Goal: Navigation & Orientation: Find specific page/section

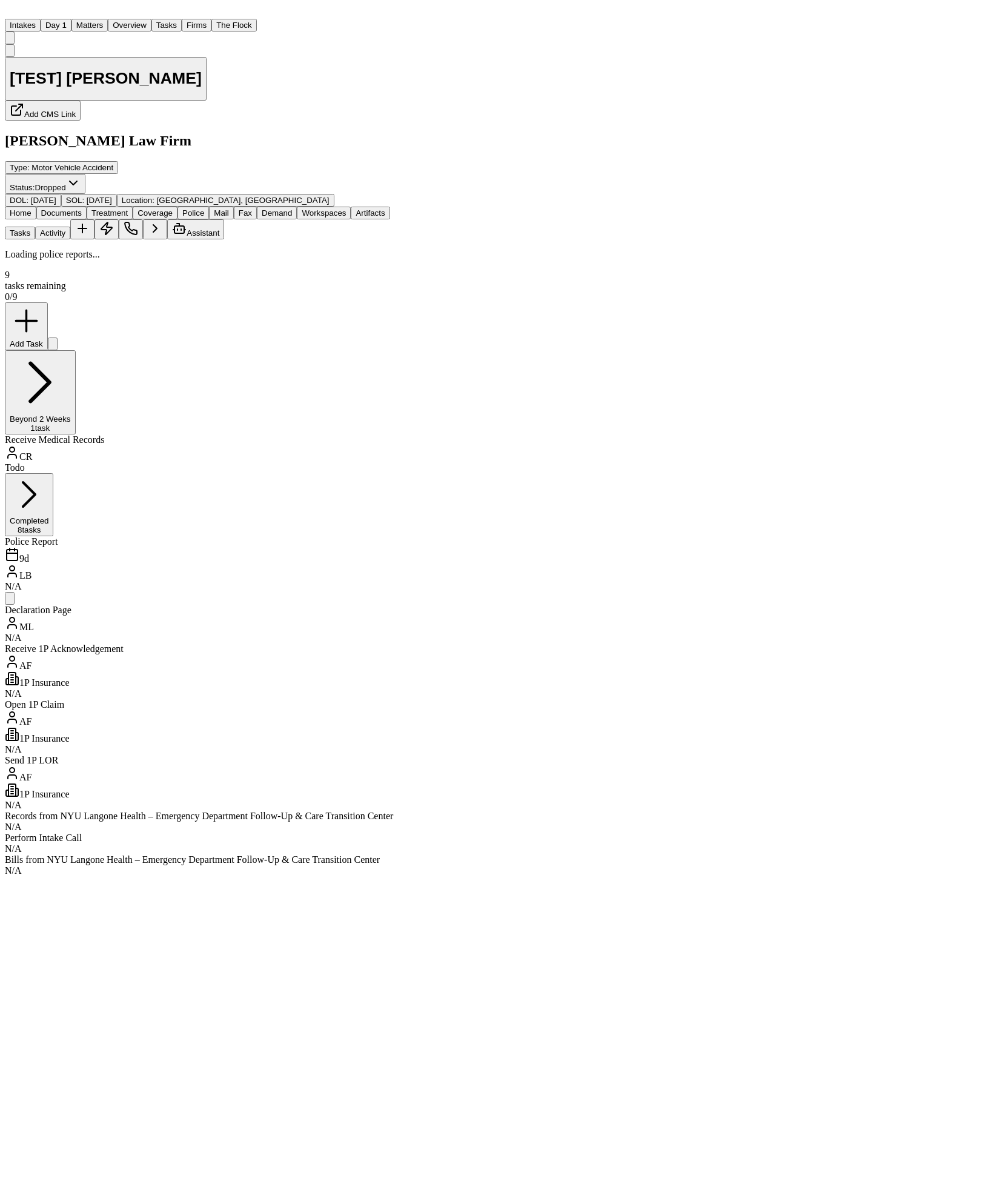
click at [209, 207] on button "Police" at bounding box center [193, 213] width 32 height 13
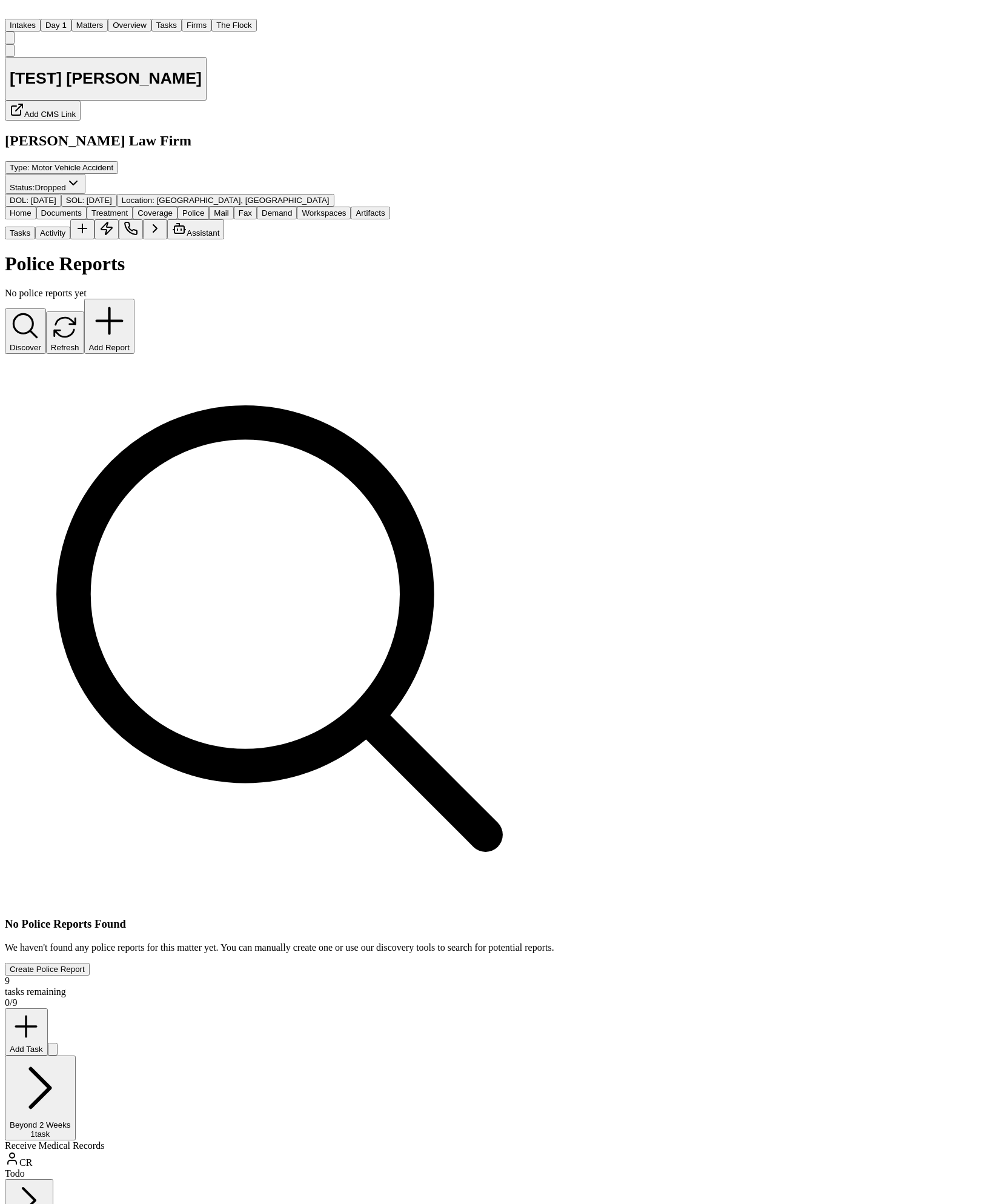
click at [128, 208] on span "Treatment" at bounding box center [110, 212] width 36 height 9
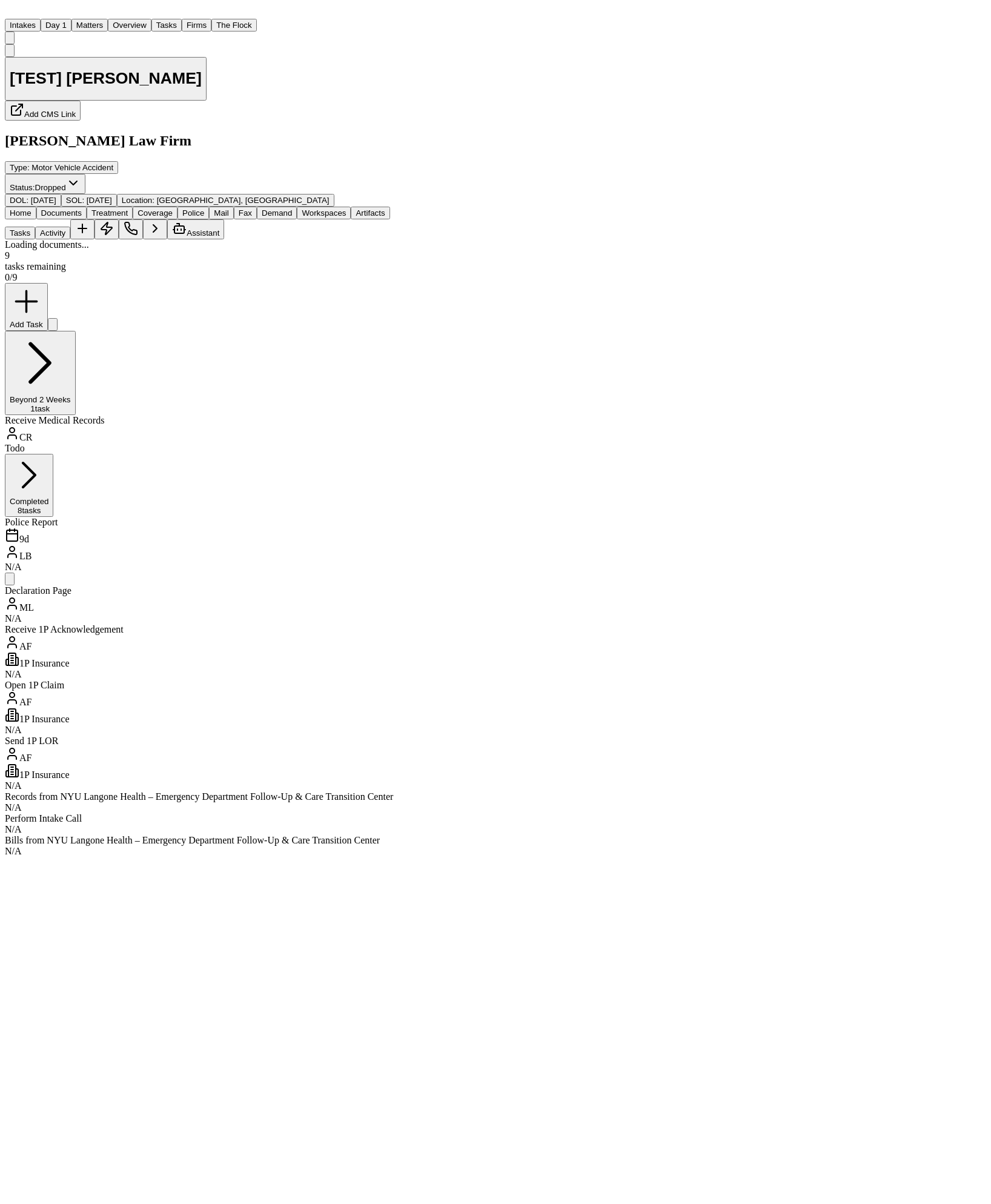
click at [86, 207] on button "Documents" at bounding box center [62, 213] width 51 height 13
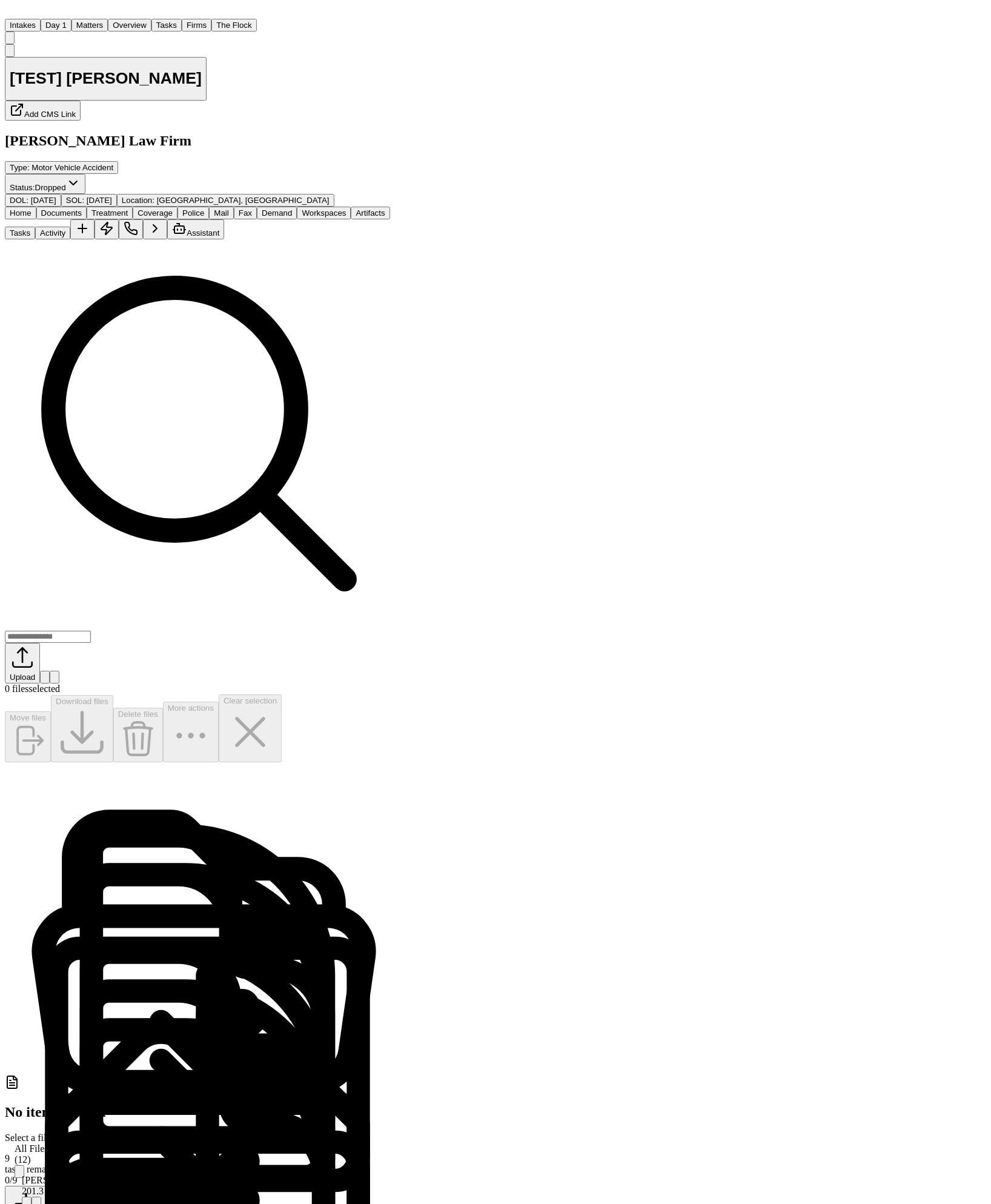
click at [14, 1133] on span "Folder: All Files" at bounding box center [14, 1138] width 0 height 10
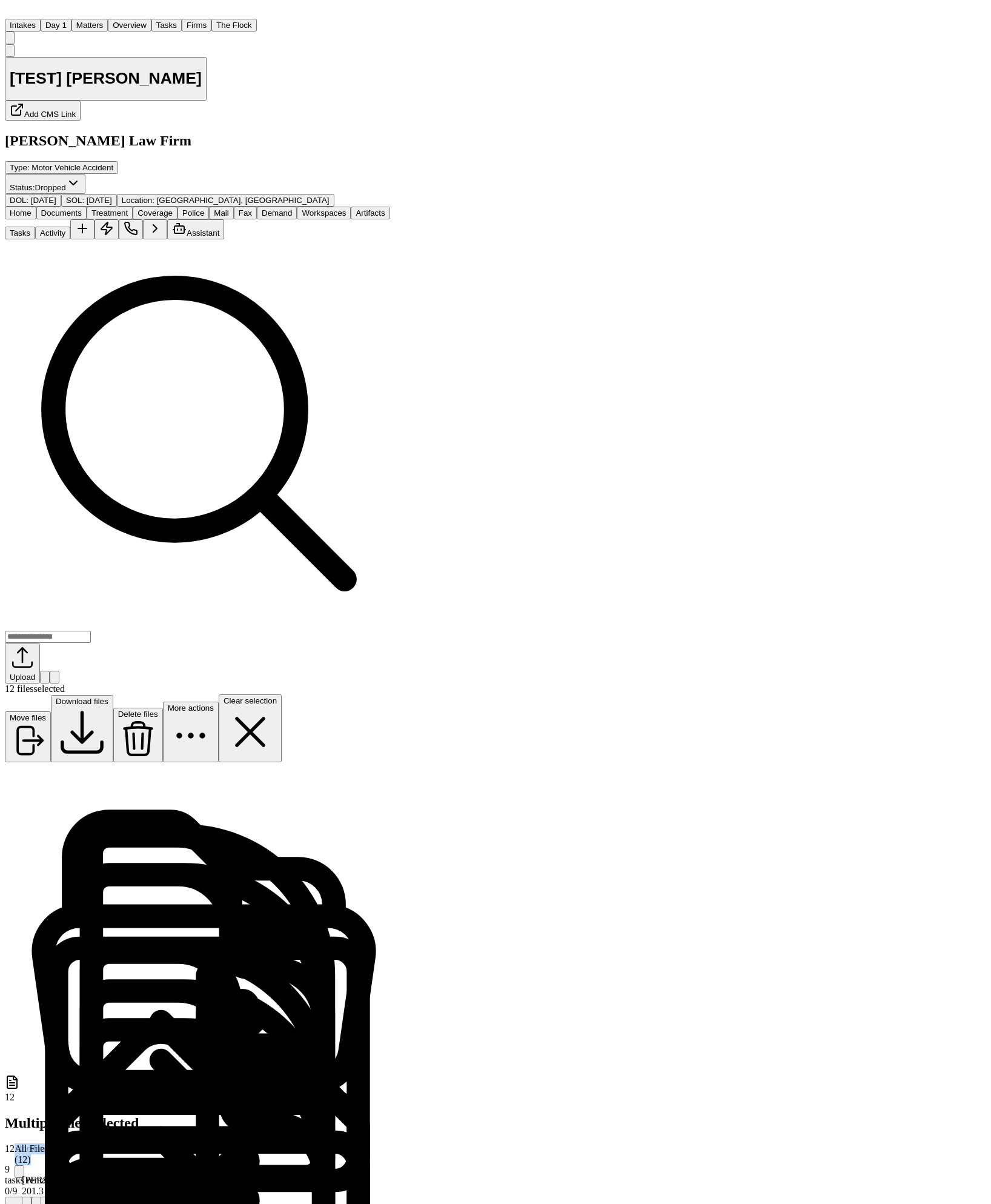
click at [218, 701] on button "More actions" at bounding box center [191, 731] width 55 height 61
click at [393, 349] on div "Upload 12 files selected Move files Download files Delete files More actions Cl…" at bounding box center [199, 697] width 389 height 915
click at [14, 1133] on span "Folder: All Files" at bounding box center [14, 1138] width 0 height 10
